Goal: Navigation & Orientation: Find specific page/section

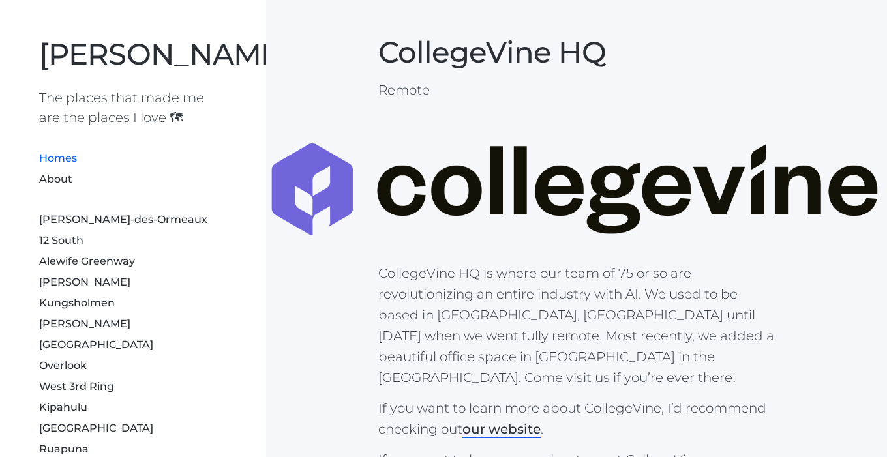
click at [70, 164] on link "Homes" at bounding box center [58, 158] width 38 height 12
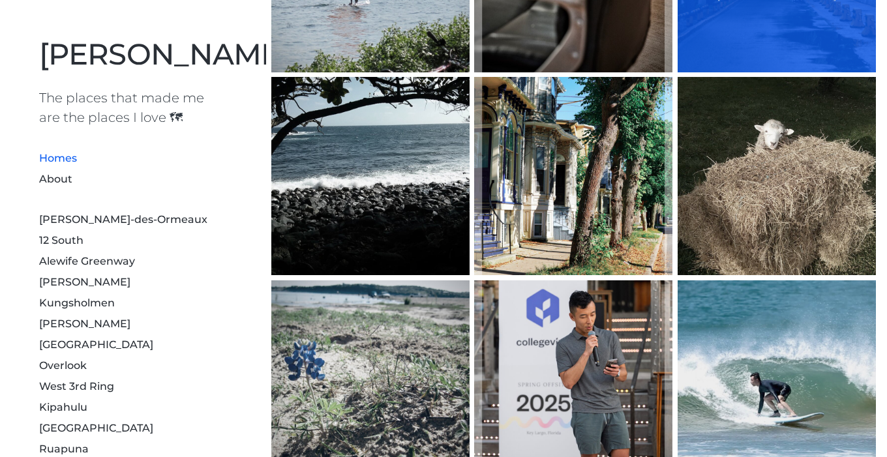
scroll to position [538, 0]
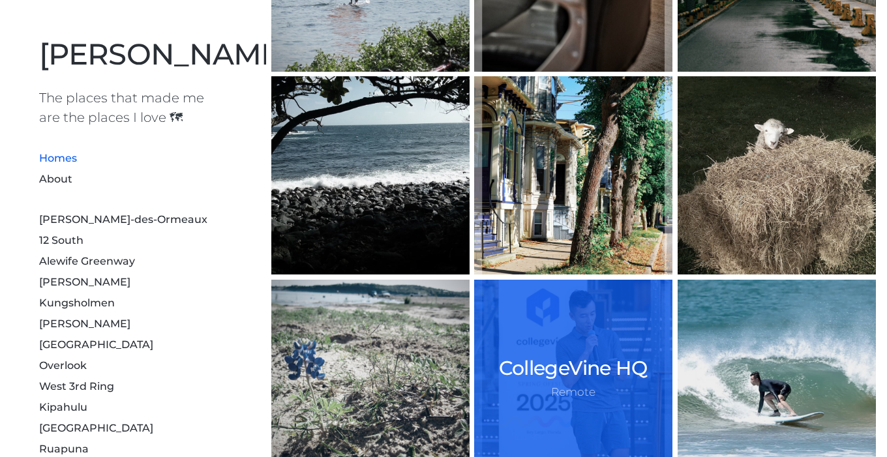
click at [598, 355] on div "CollegeVine HQ Remote" at bounding box center [573, 379] width 198 height 198
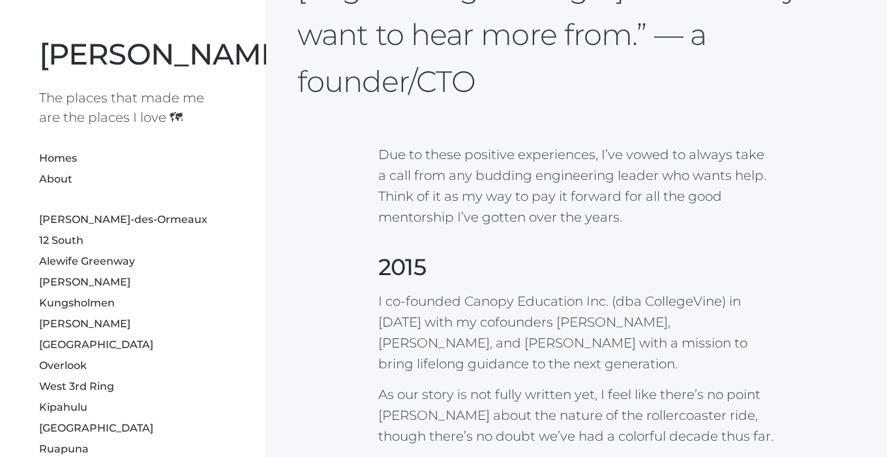
scroll to position [2196, 0]
